Goal: Check status: Check status

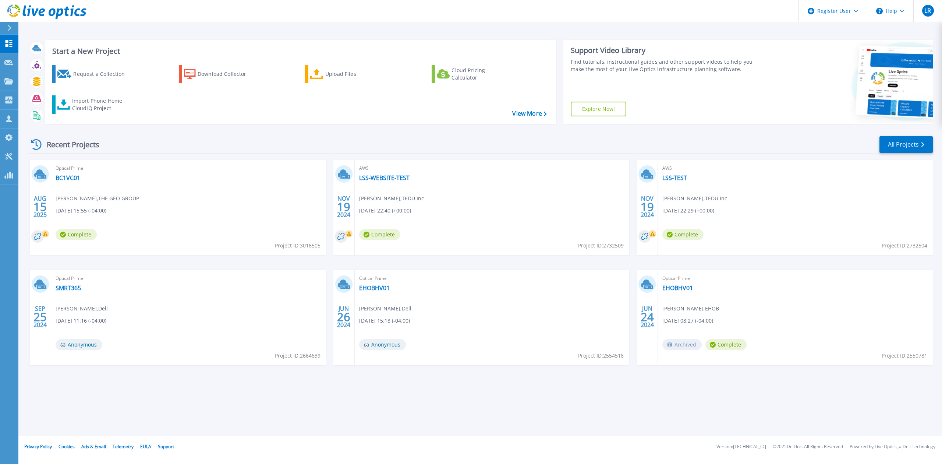
drag, startPoint x: 46, startPoint y: 177, endPoint x: 52, endPoint y: 176, distance: 6.0
click at [46, 177] on icon at bounding box center [42, 176] width 10 height 3
click at [67, 176] on link "BC1VC01" at bounding box center [68, 177] width 25 height 7
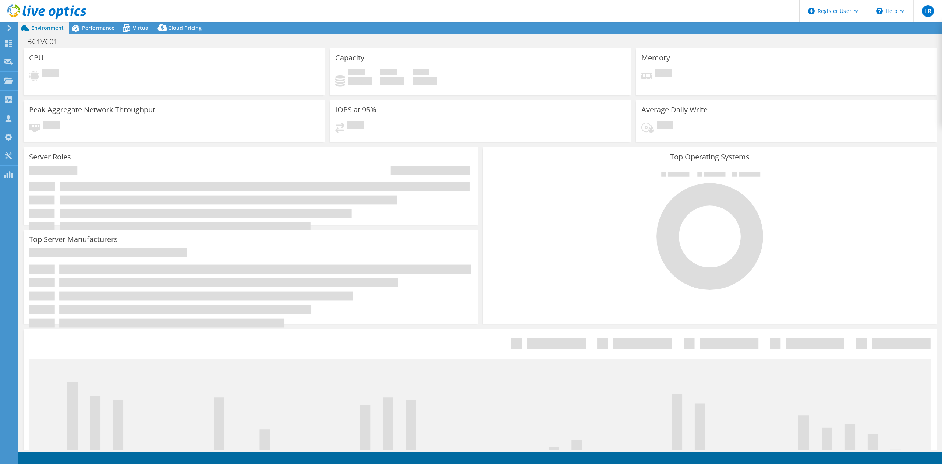
select select "USD"
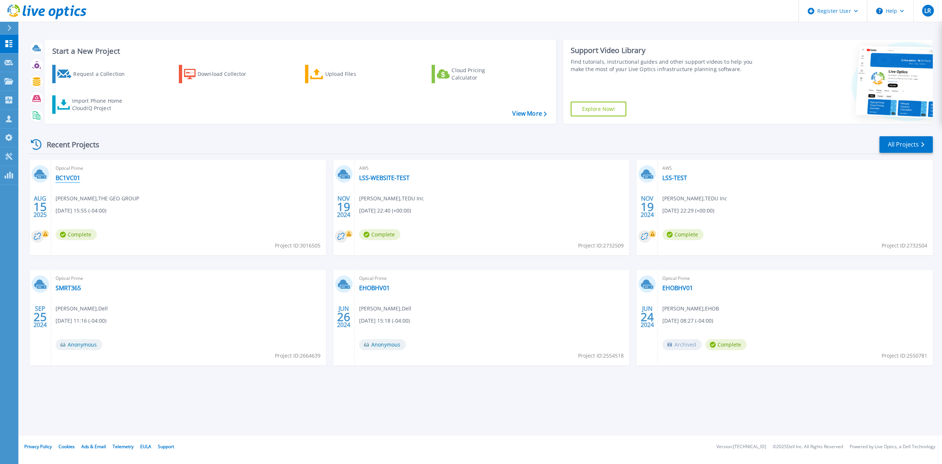
click at [74, 180] on link "BC1VC01" at bounding box center [68, 177] width 25 height 7
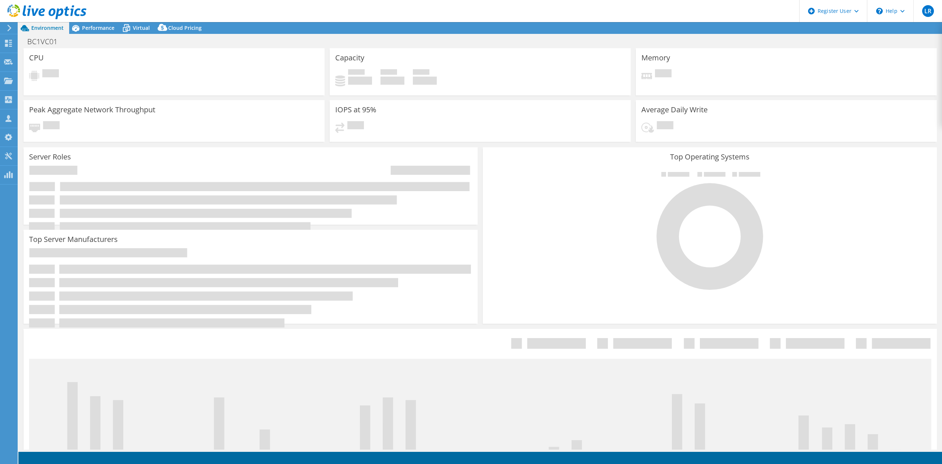
select select "USD"
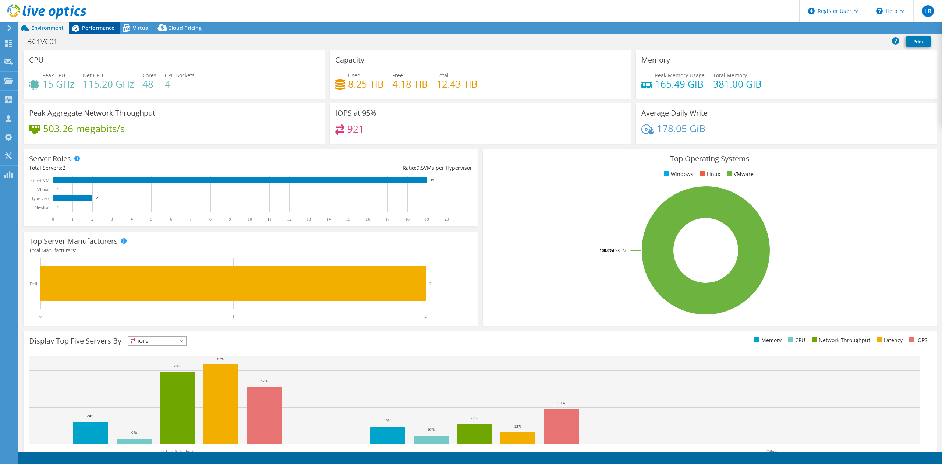
click at [92, 27] on span "Performance" at bounding box center [98, 27] width 32 height 7
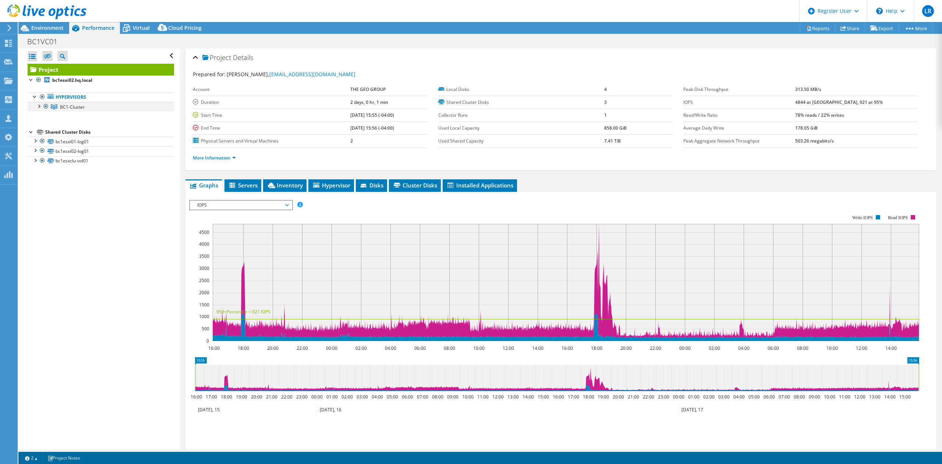
click at [37, 109] on div at bounding box center [38, 105] width 7 height 7
click at [55, 32] on div "Environment" at bounding box center [43, 28] width 51 height 12
